Goal: Task Accomplishment & Management: Manage account settings

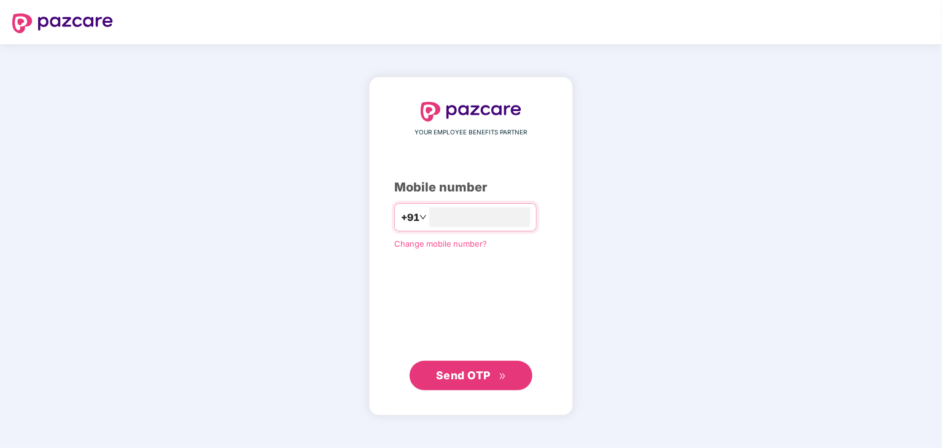
type input "**********"
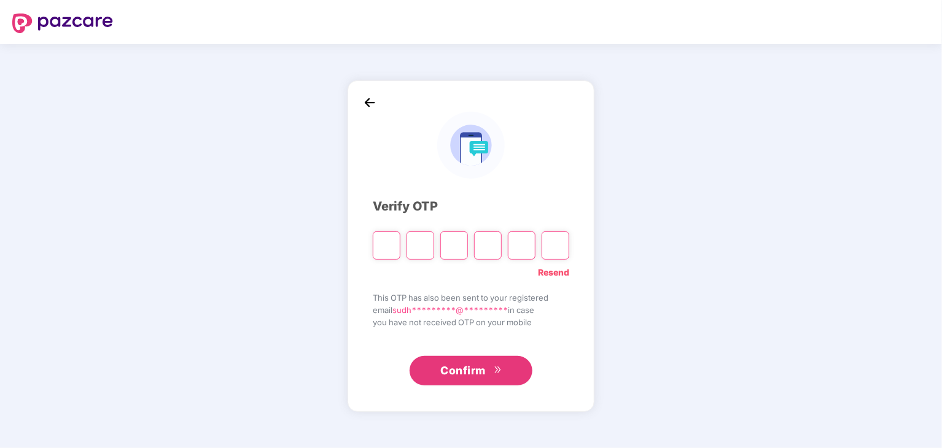
type input "*"
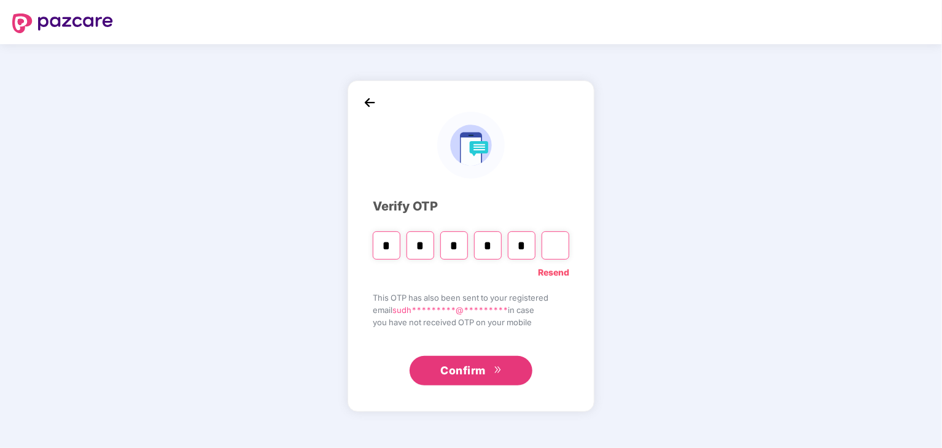
type input "*"
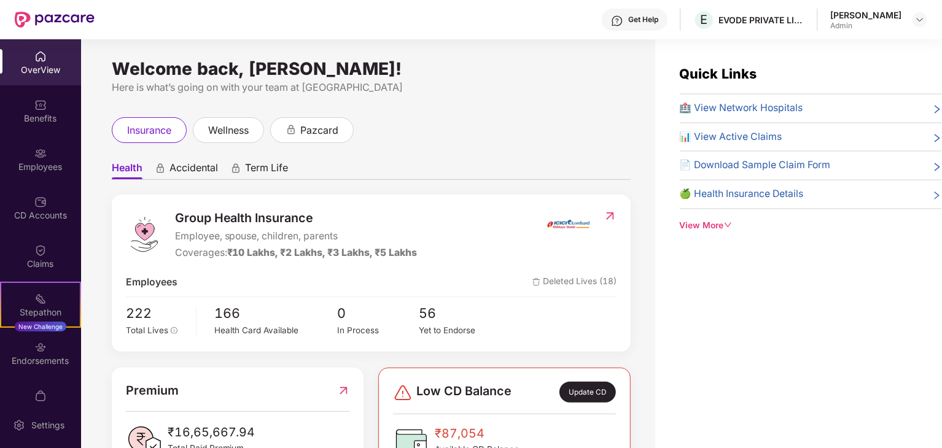
click at [870, 343] on div "Quick Links 🏥 View Network Hospitals 📊 View Active Claims 📄 Download Sample Cla…" at bounding box center [798, 263] width 287 height 448
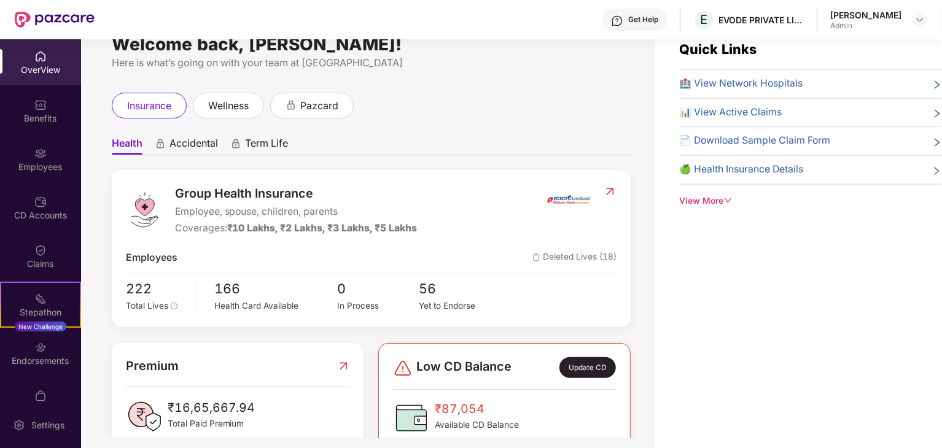
scroll to position [39, 0]
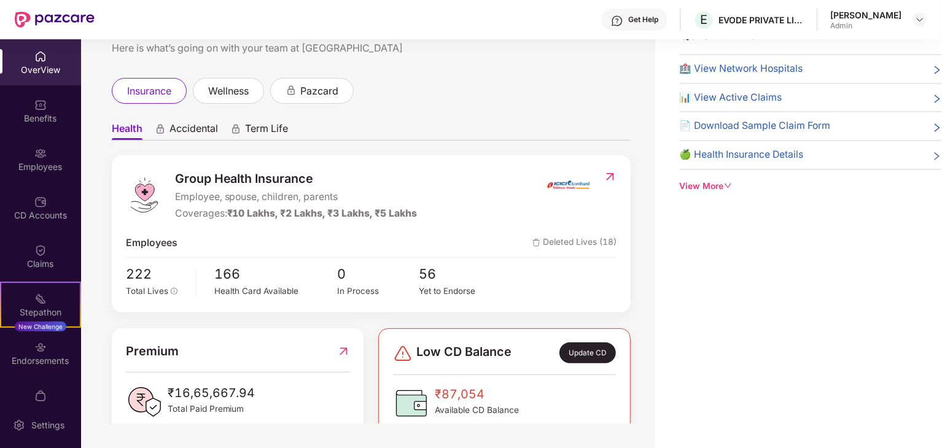
click at [592, 349] on div "Update CD" at bounding box center [588, 353] width 57 height 21
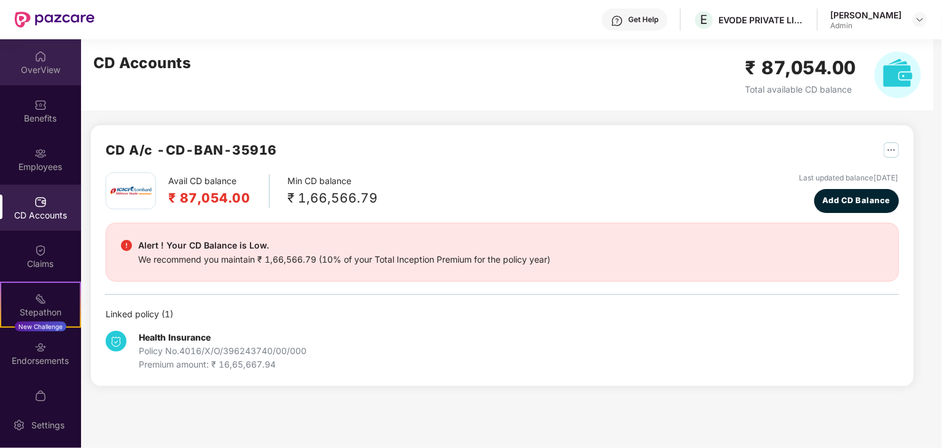
click at [43, 66] on div "OverView" at bounding box center [40, 70] width 81 height 12
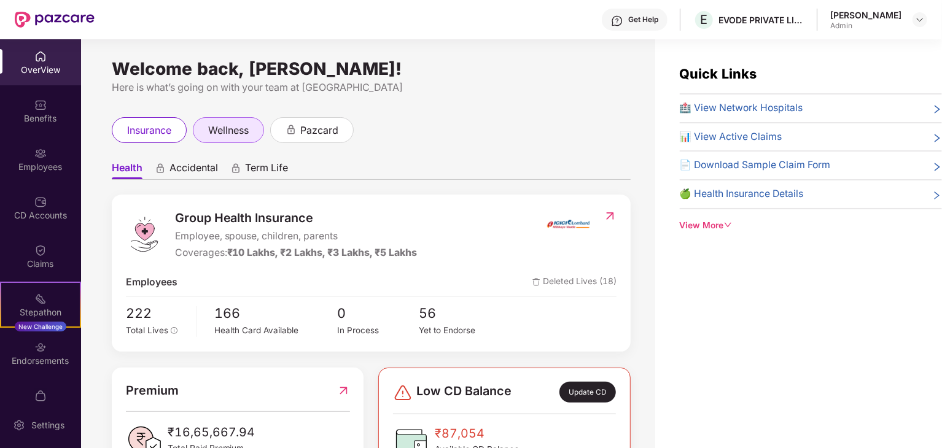
click at [239, 135] on span "wellness" at bounding box center [228, 130] width 41 height 15
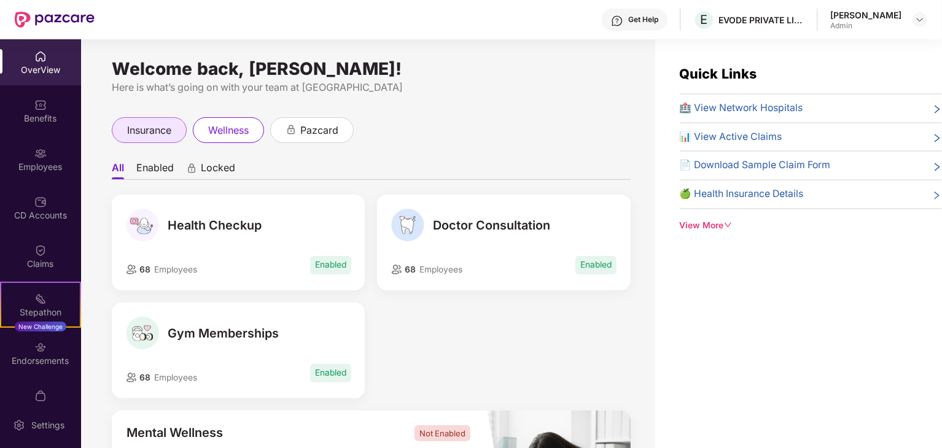
click at [142, 131] on span "insurance" at bounding box center [149, 130] width 44 height 15
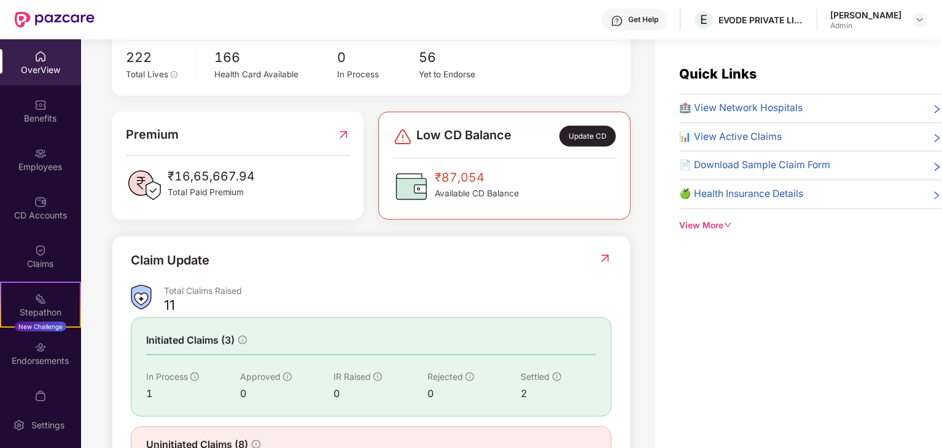
scroll to position [270, 0]
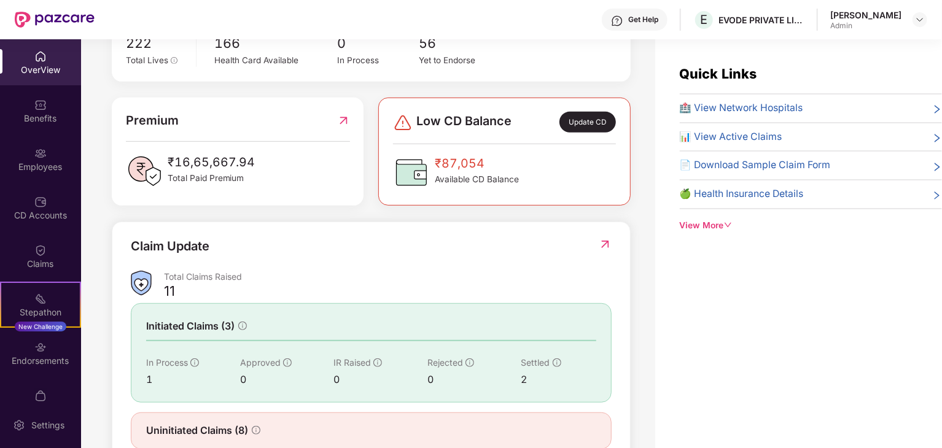
click at [283, 254] on div "Claim Update" at bounding box center [371, 254] width 481 height 34
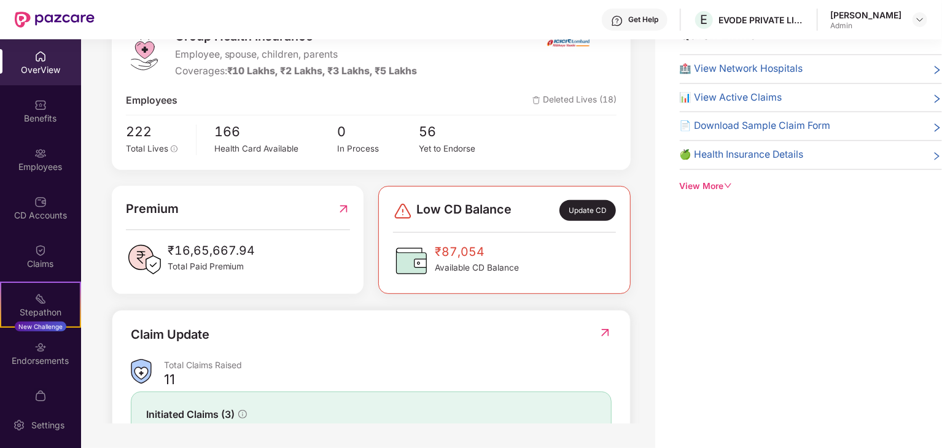
scroll to position [111, 0]
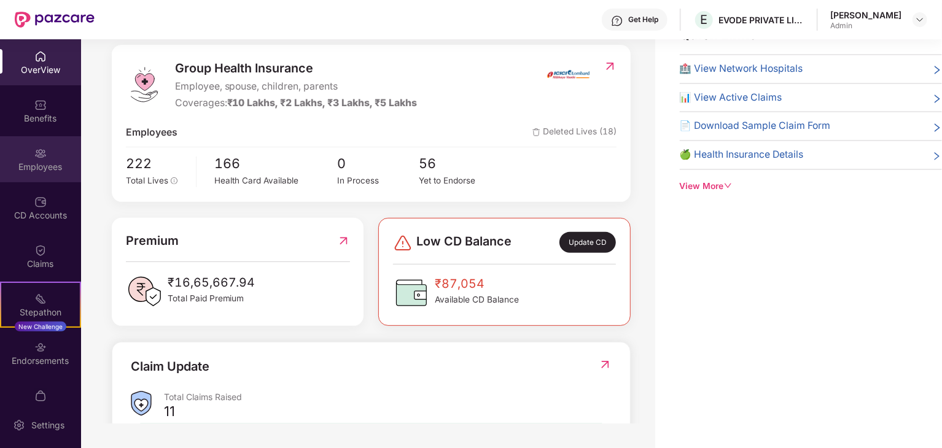
click at [55, 142] on div "Employees" at bounding box center [40, 159] width 81 height 46
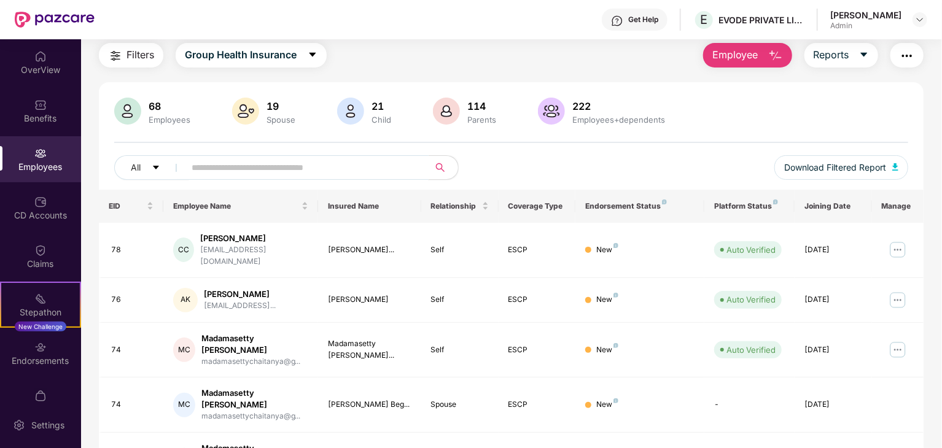
click at [319, 170] on input "text" at bounding box center [302, 167] width 220 height 18
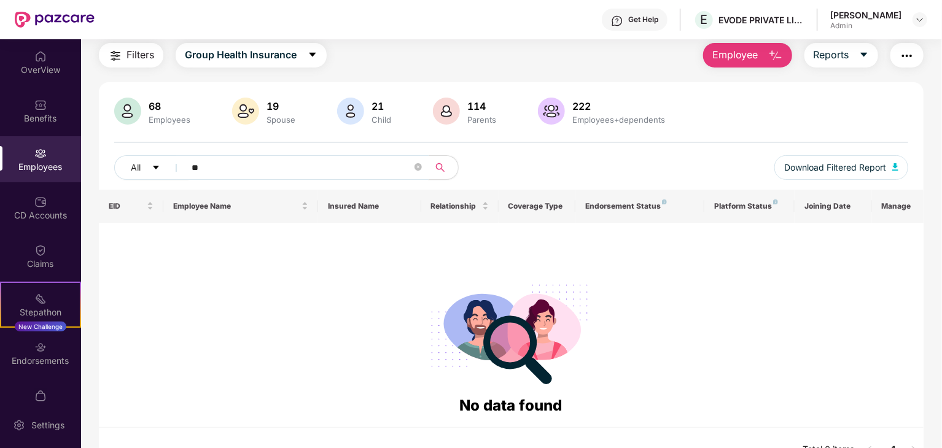
type input "*"
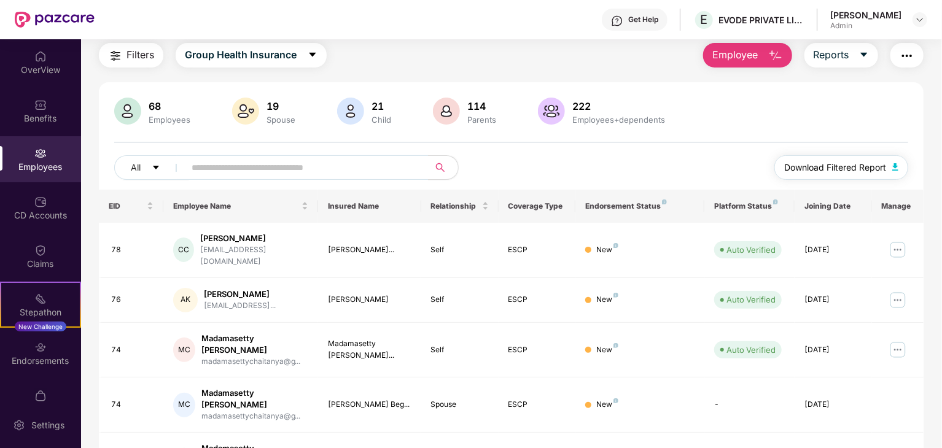
click at [887, 158] on button "Download Filtered Report" at bounding box center [841, 167] width 134 height 25
